Goal: Ask a question

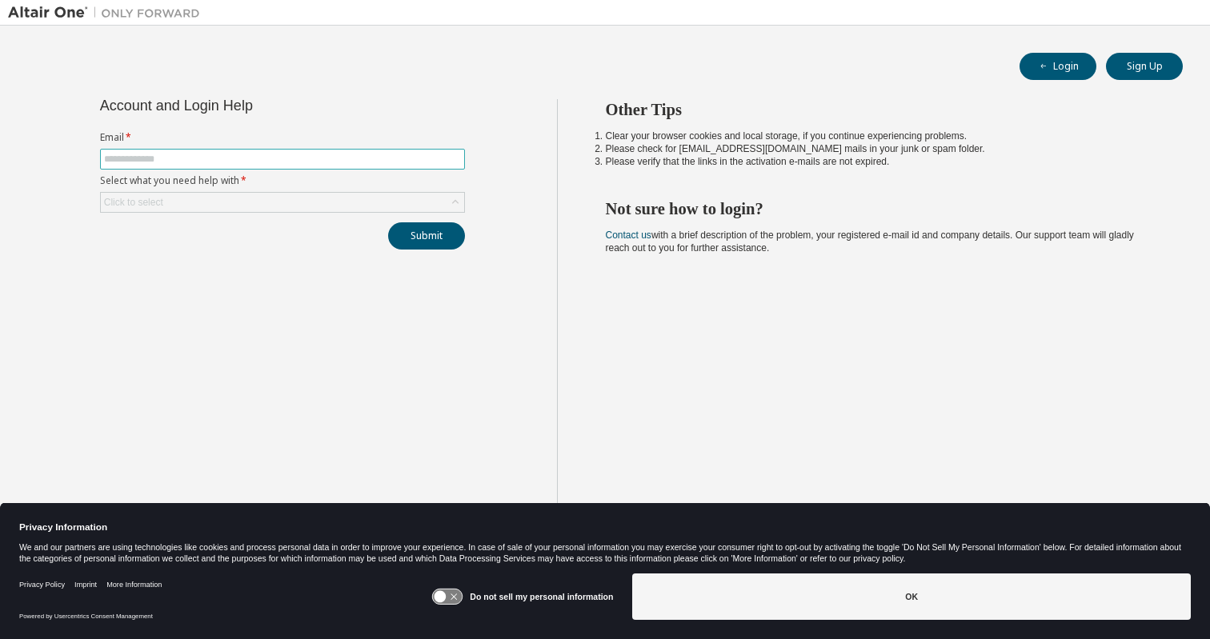
click at [278, 158] on input "text" at bounding box center [282, 159] width 357 height 13
type input "**********"
click at [388, 222] on button "Submit" at bounding box center [426, 235] width 77 height 27
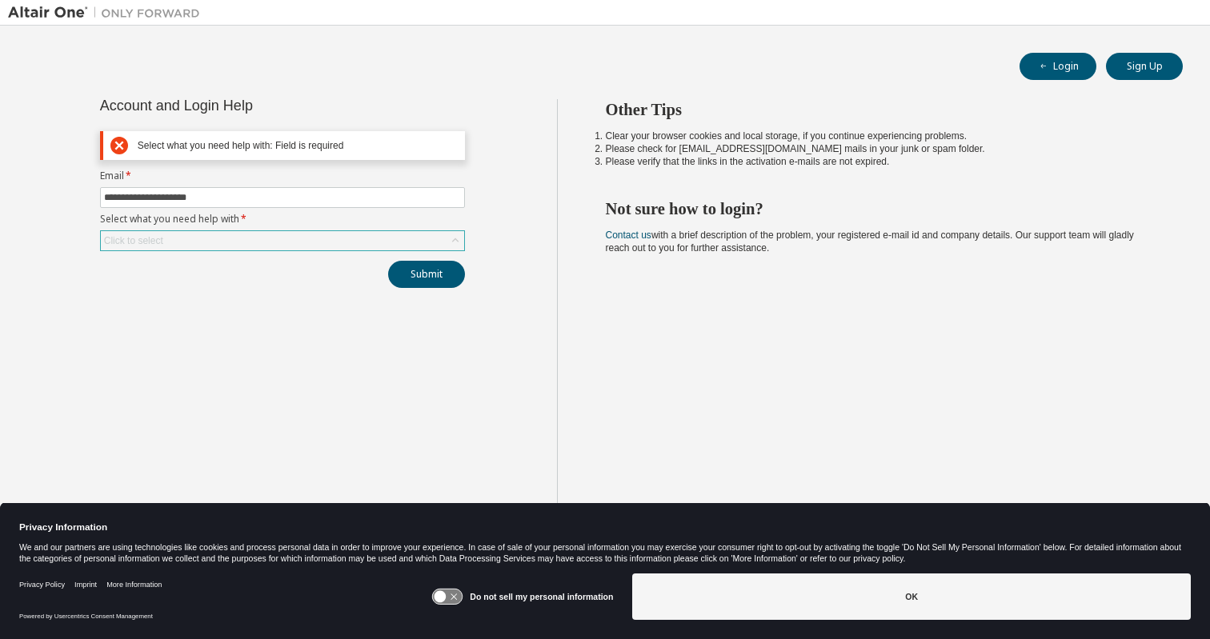
click at [252, 245] on div "Click to select" at bounding box center [282, 240] width 363 height 19
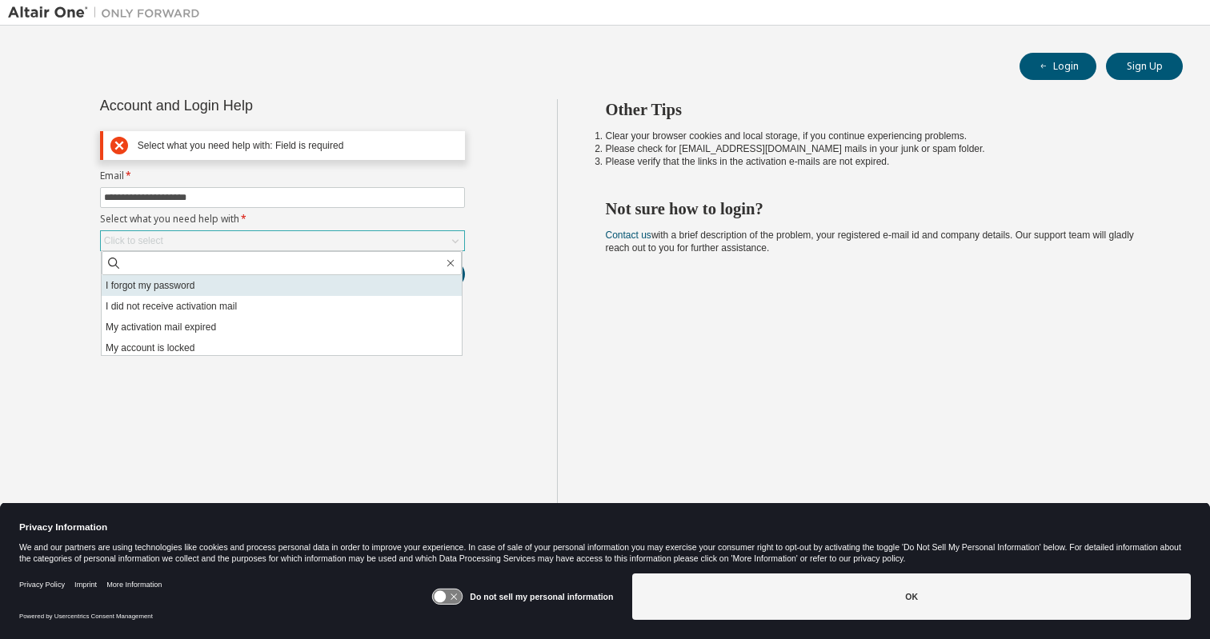
click at [228, 282] on li "I forgot my password" at bounding box center [282, 285] width 360 height 21
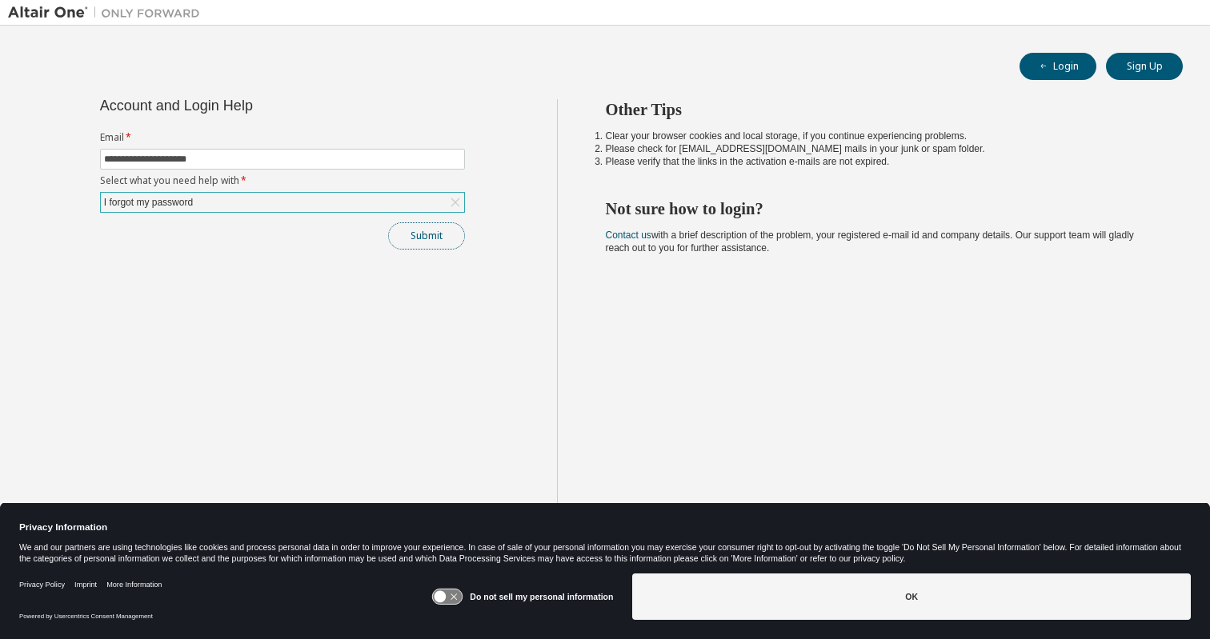
click at [406, 238] on button "Submit" at bounding box center [426, 235] width 77 height 27
click at [423, 240] on button "Submit" at bounding box center [426, 235] width 77 height 27
click at [427, 229] on button "Submit" at bounding box center [426, 235] width 77 height 27
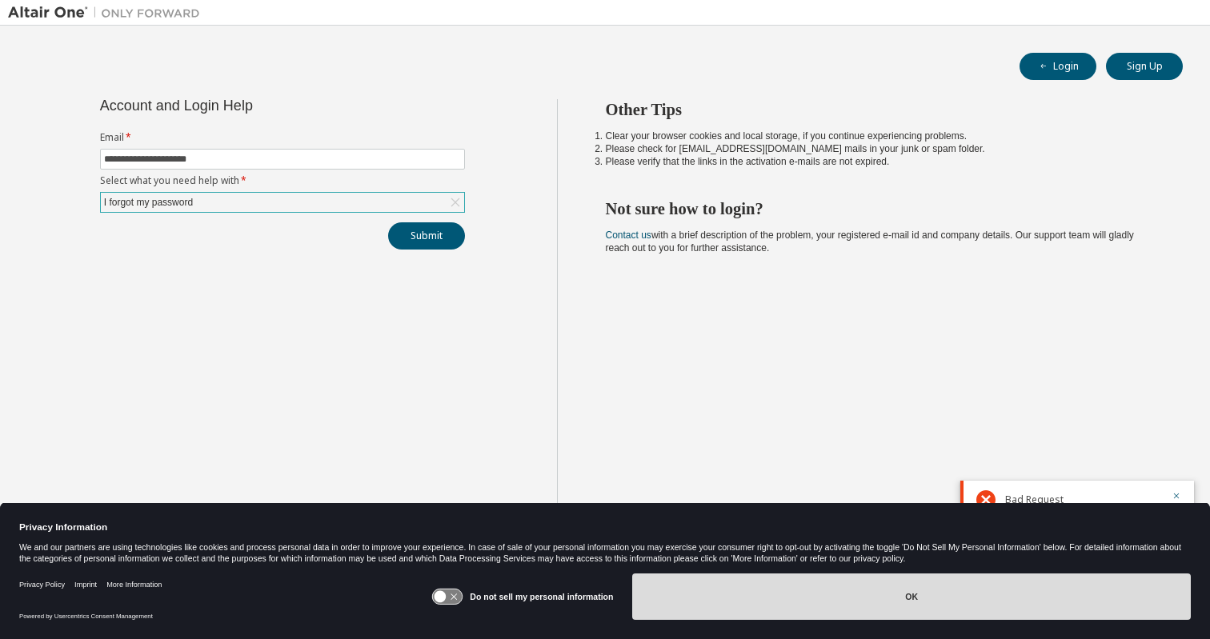
click at [743, 599] on button "OK" at bounding box center [911, 597] width 559 height 46
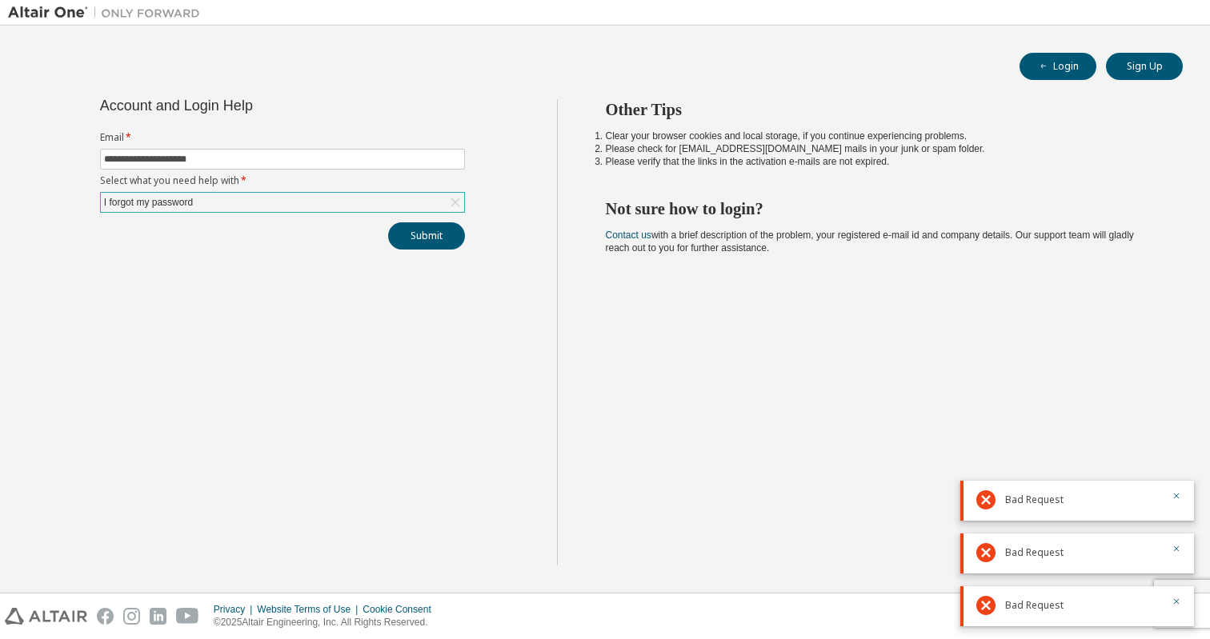
click at [385, 204] on div "I forgot my password" at bounding box center [282, 202] width 363 height 19
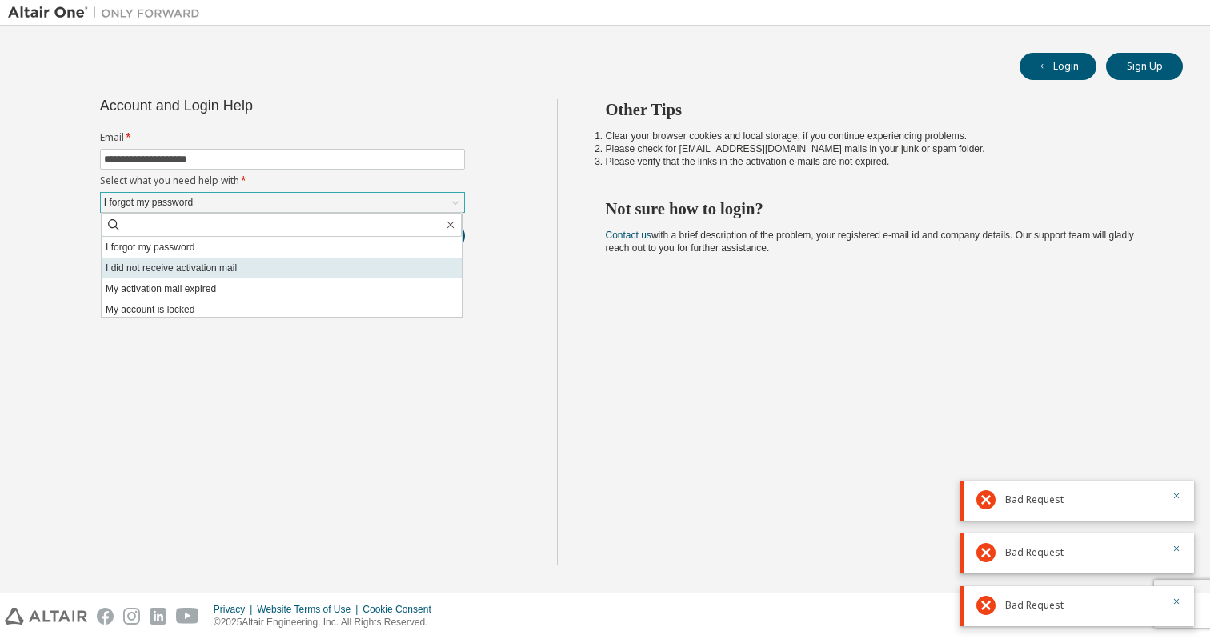
click at [341, 270] on li "I did not receive activation mail" at bounding box center [282, 268] width 360 height 21
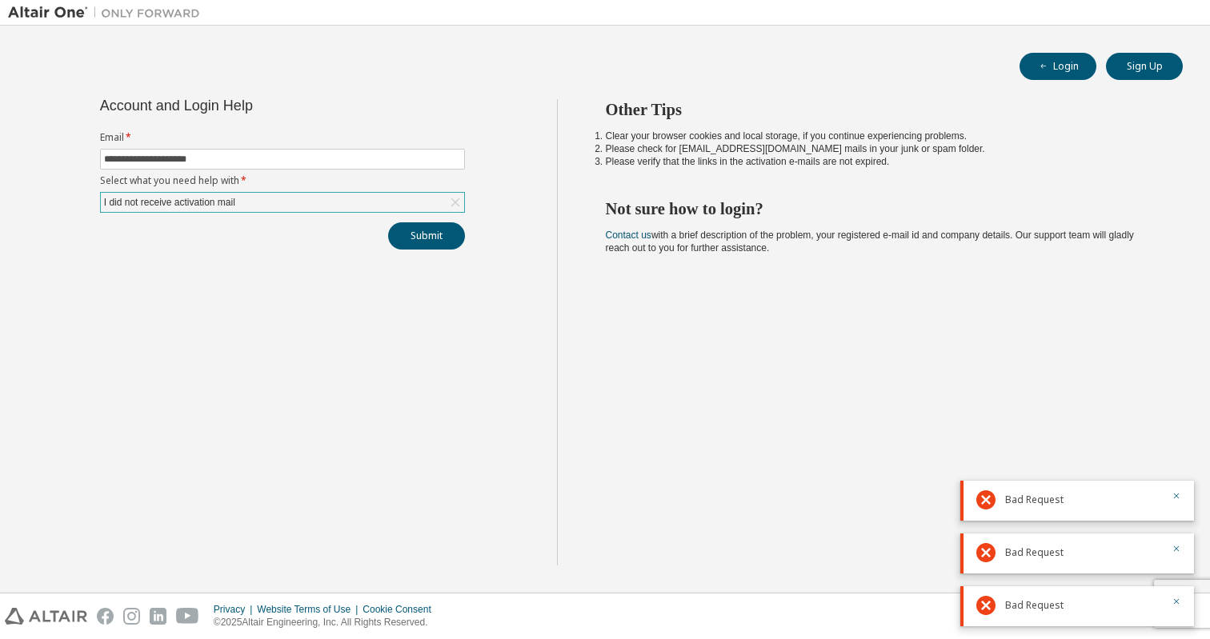
click at [345, 187] on form "**********" at bounding box center [282, 172] width 365 height 82
click at [335, 202] on div "I did not receive activation mail" at bounding box center [282, 202] width 363 height 19
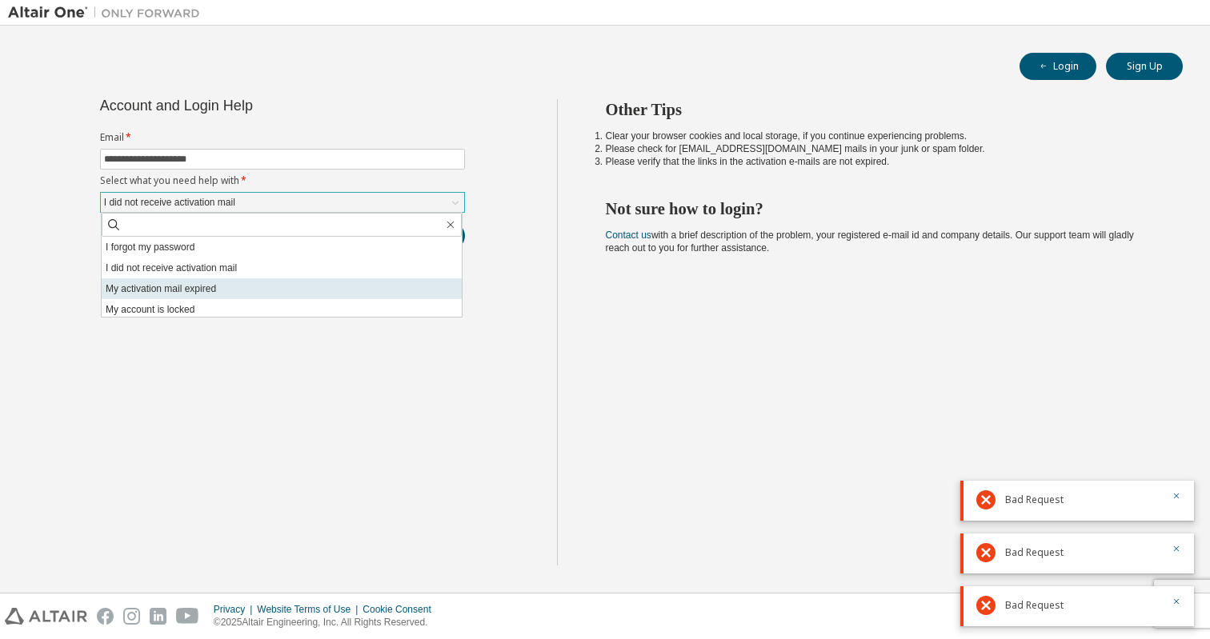
click at [352, 297] on li "My activation mail expired" at bounding box center [282, 289] width 360 height 21
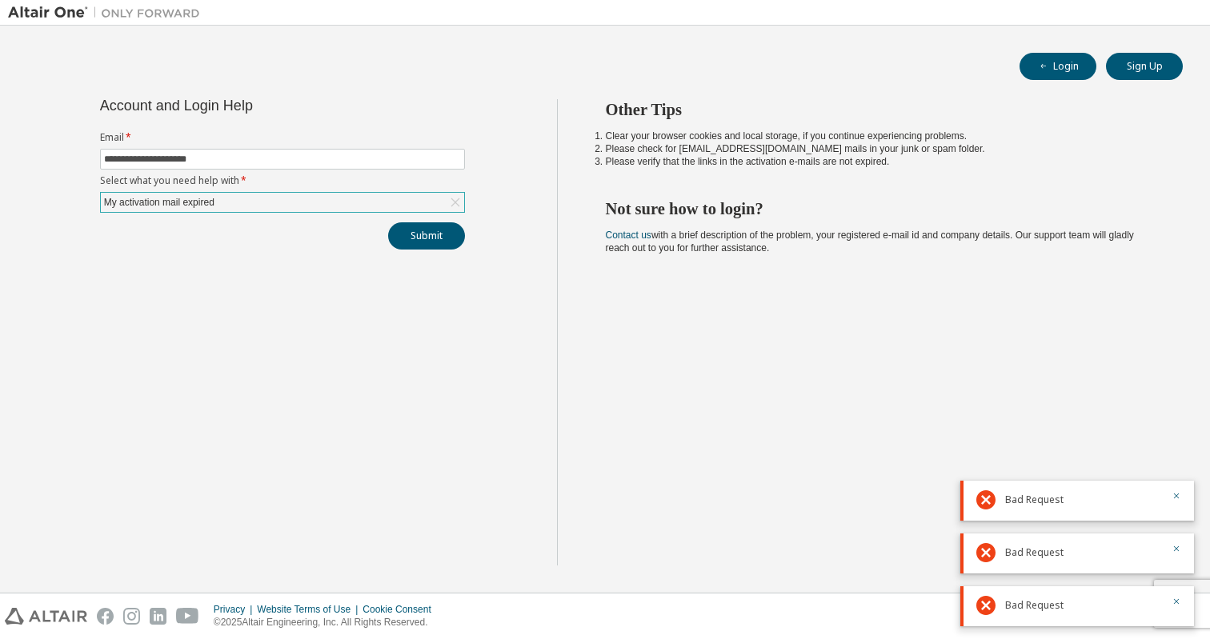
click at [458, 222] on div "Submit" at bounding box center [282, 235] width 365 height 27
click at [431, 230] on button "Submit" at bounding box center [426, 235] width 77 height 27
